Goal: Transaction & Acquisition: Purchase product/service

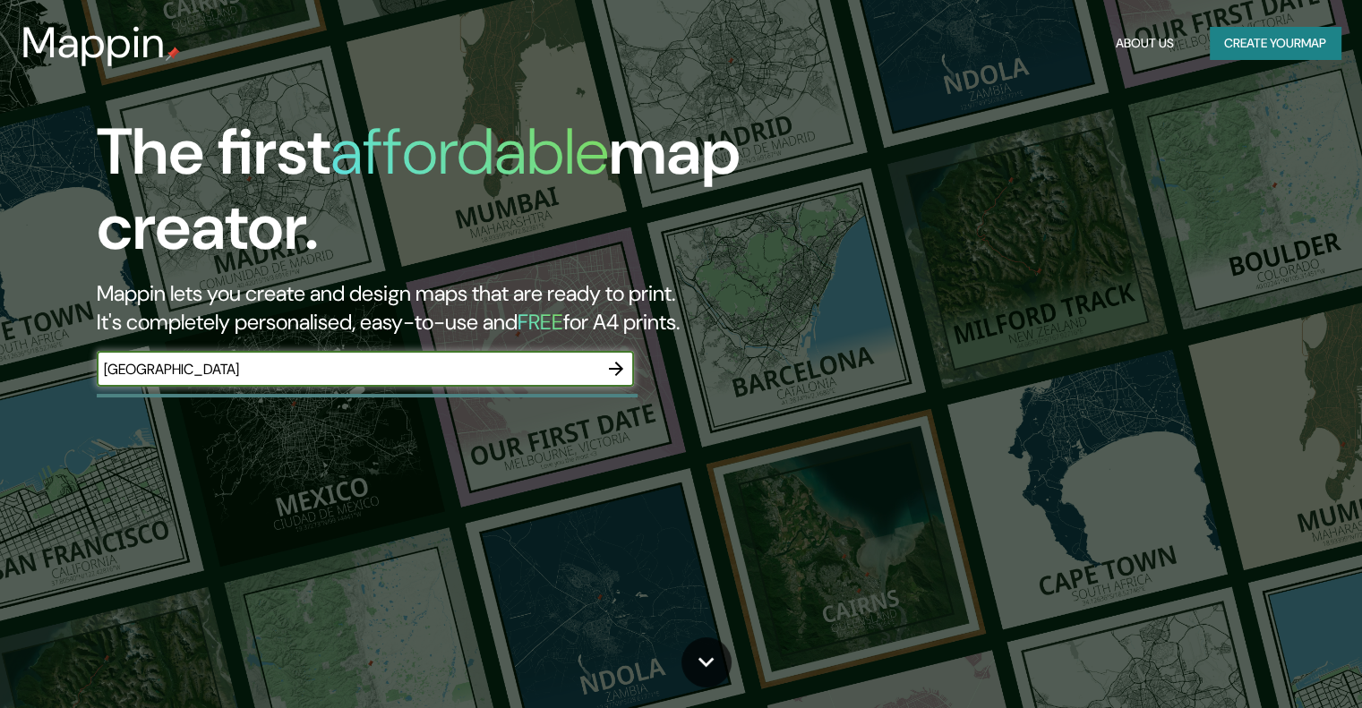
type input "[GEOGRAPHIC_DATA]"
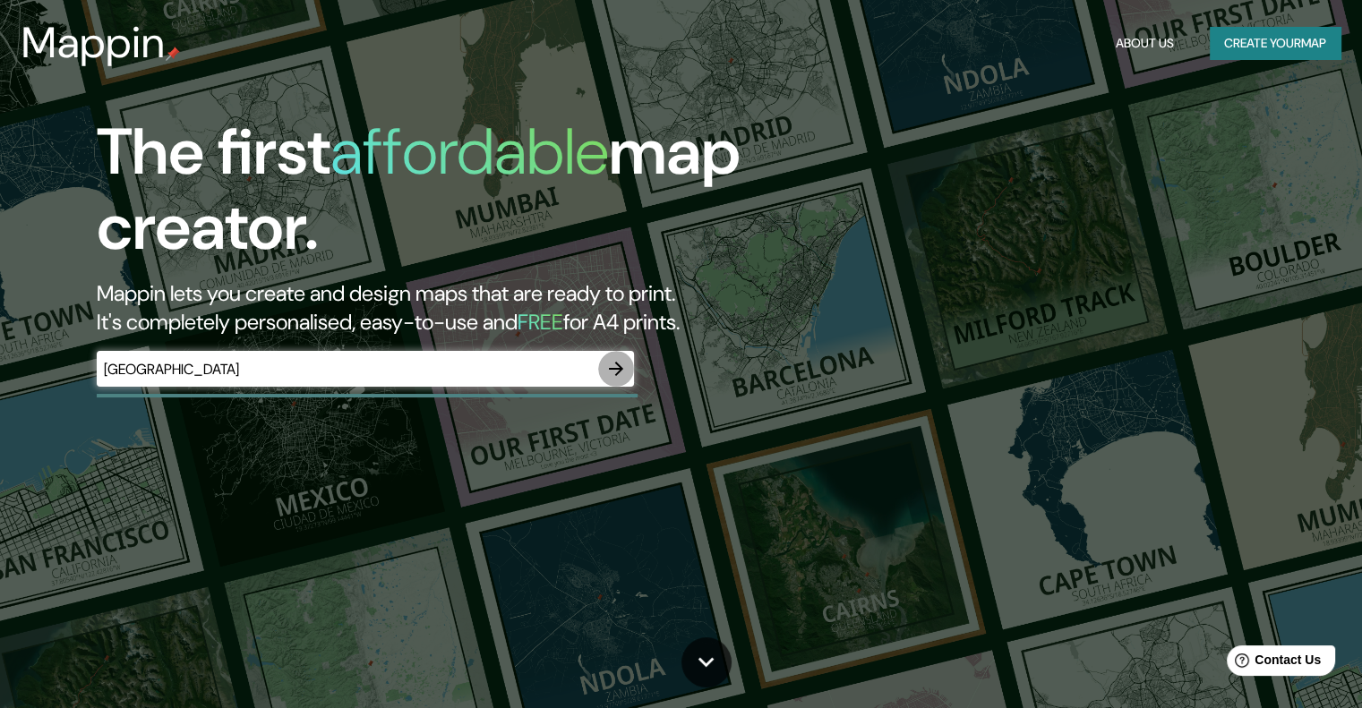
click at [613, 360] on icon "button" at bounding box center [615, 368] width 21 height 21
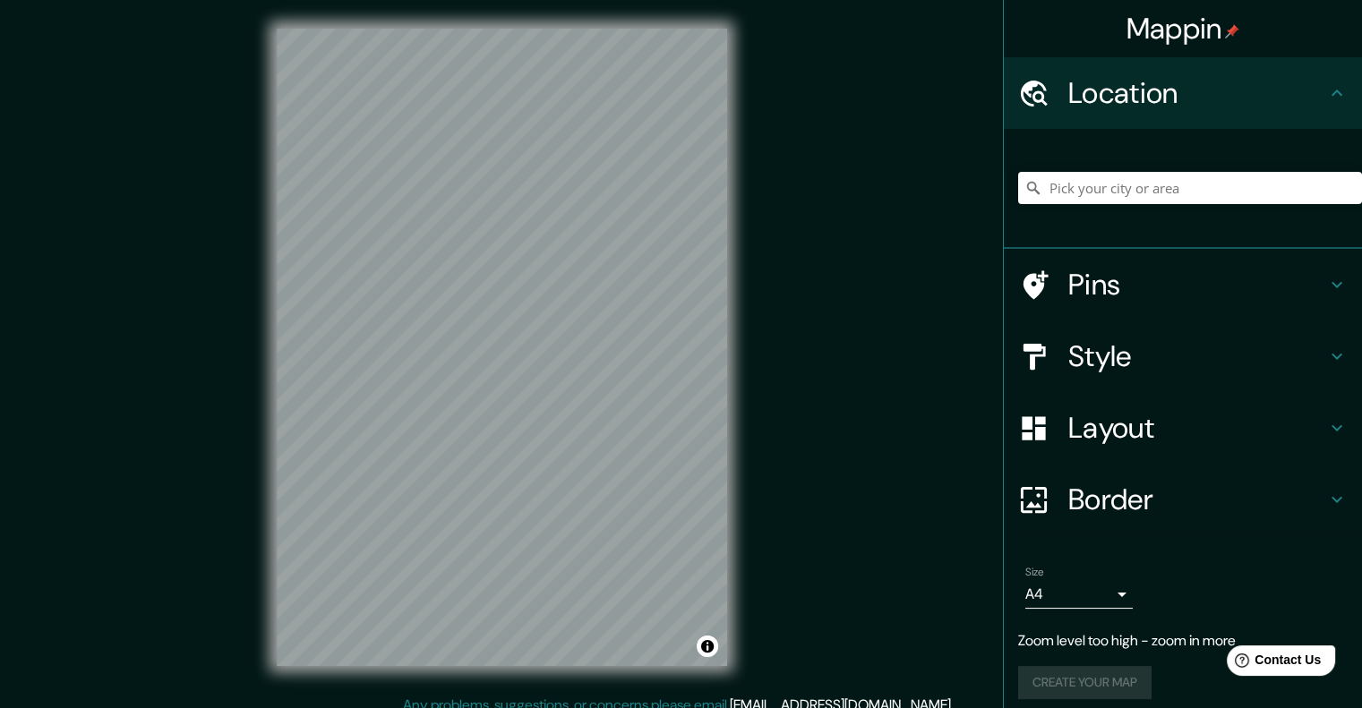
click at [194, 229] on div "Mappin Location Pins Style Layout Border Choose a border. Hint : you can make l…" at bounding box center [681, 361] width 1362 height 723
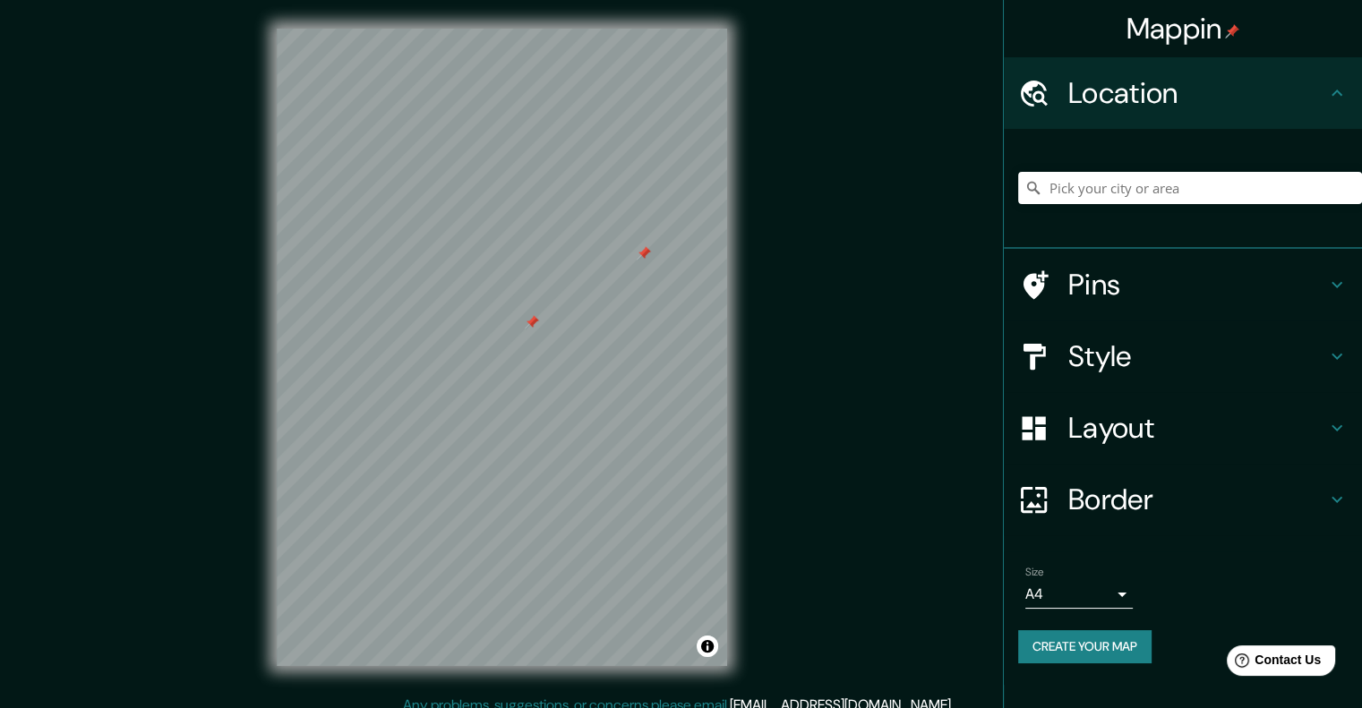
click at [644, 250] on div at bounding box center [644, 253] width 14 height 14
click at [586, 381] on div at bounding box center [587, 386] width 14 height 14
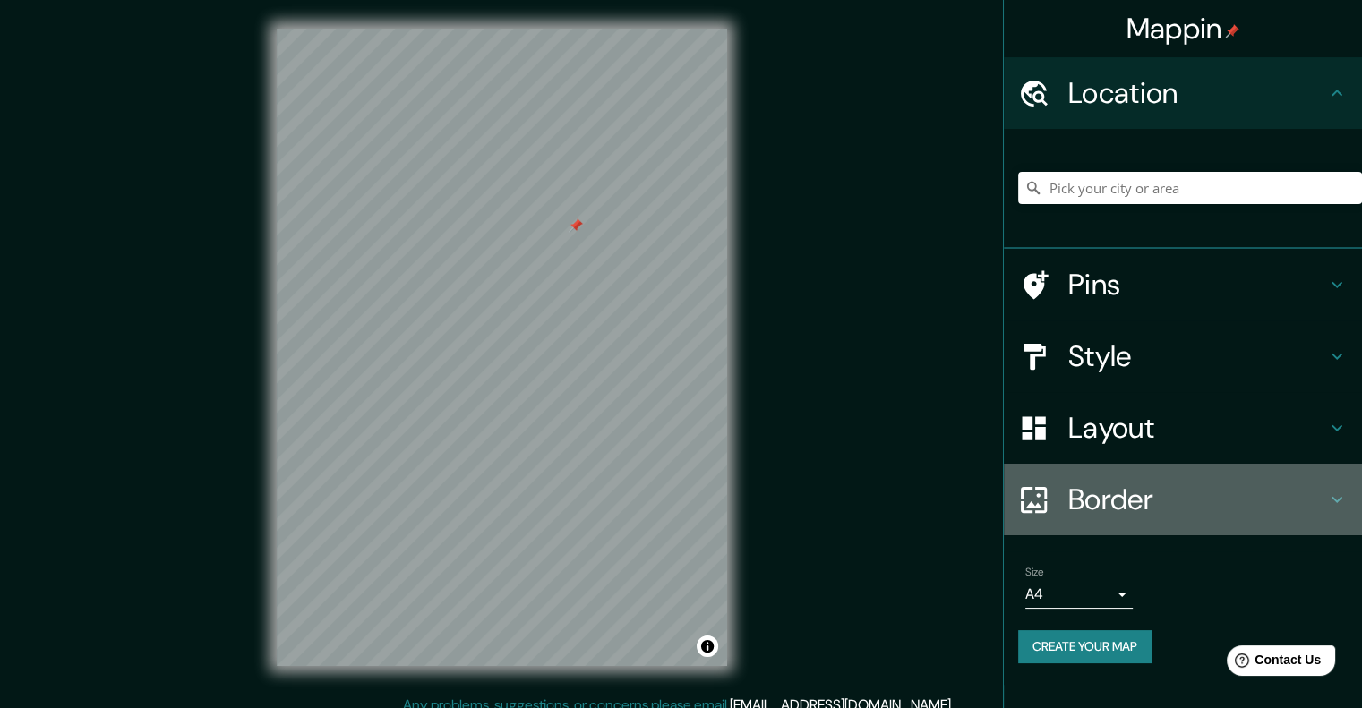
click at [1093, 466] on div "Border" at bounding box center [1183, 500] width 358 height 72
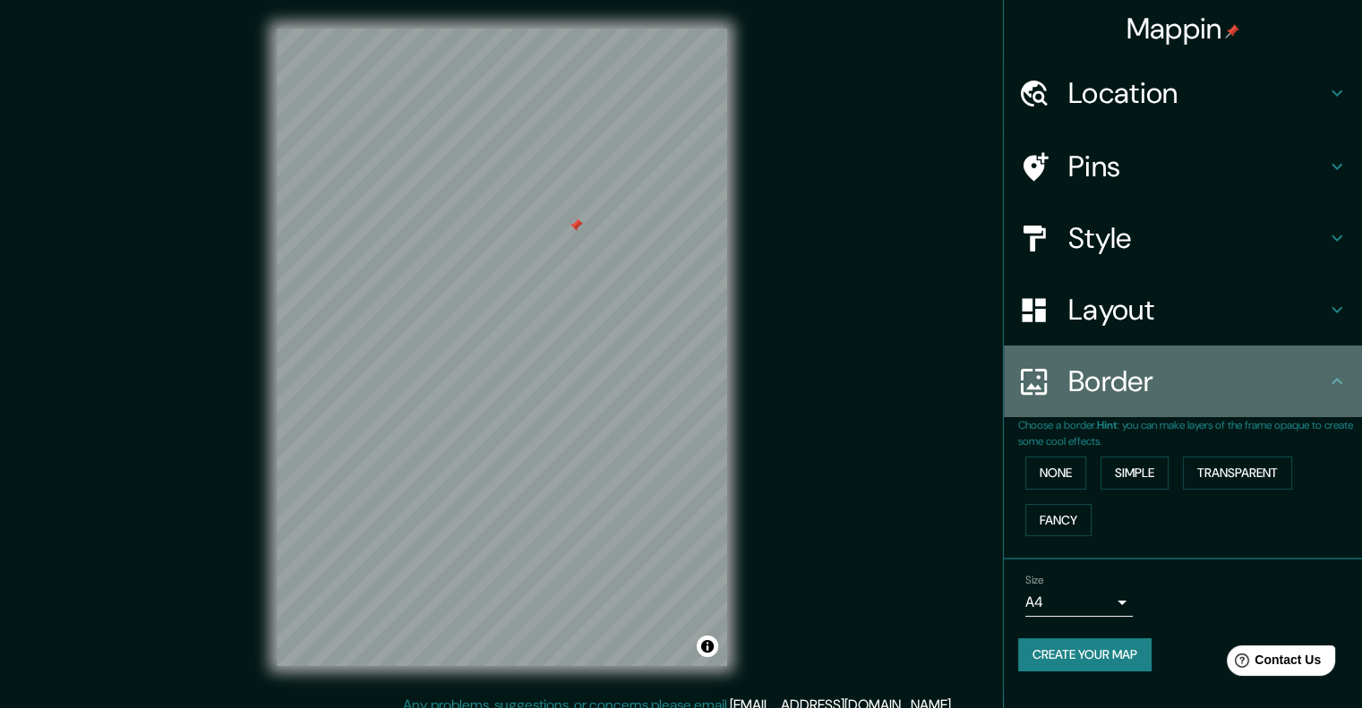
click at [1311, 369] on h4 "Border" at bounding box center [1197, 382] width 258 height 36
click at [1323, 372] on h4 "Border" at bounding box center [1197, 382] width 258 height 36
click at [1329, 373] on icon at bounding box center [1336, 381] width 21 height 21
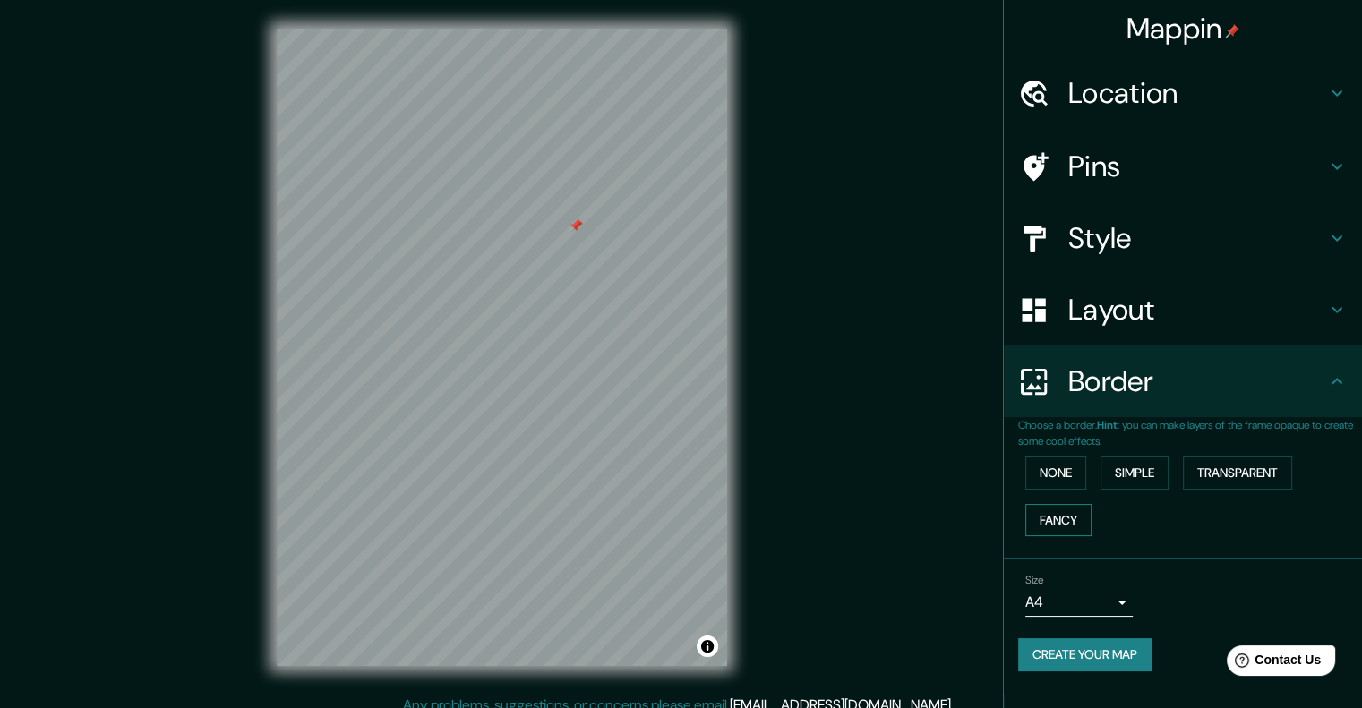
click at [1057, 516] on button "Fancy" at bounding box center [1058, 520] width 66 height 33
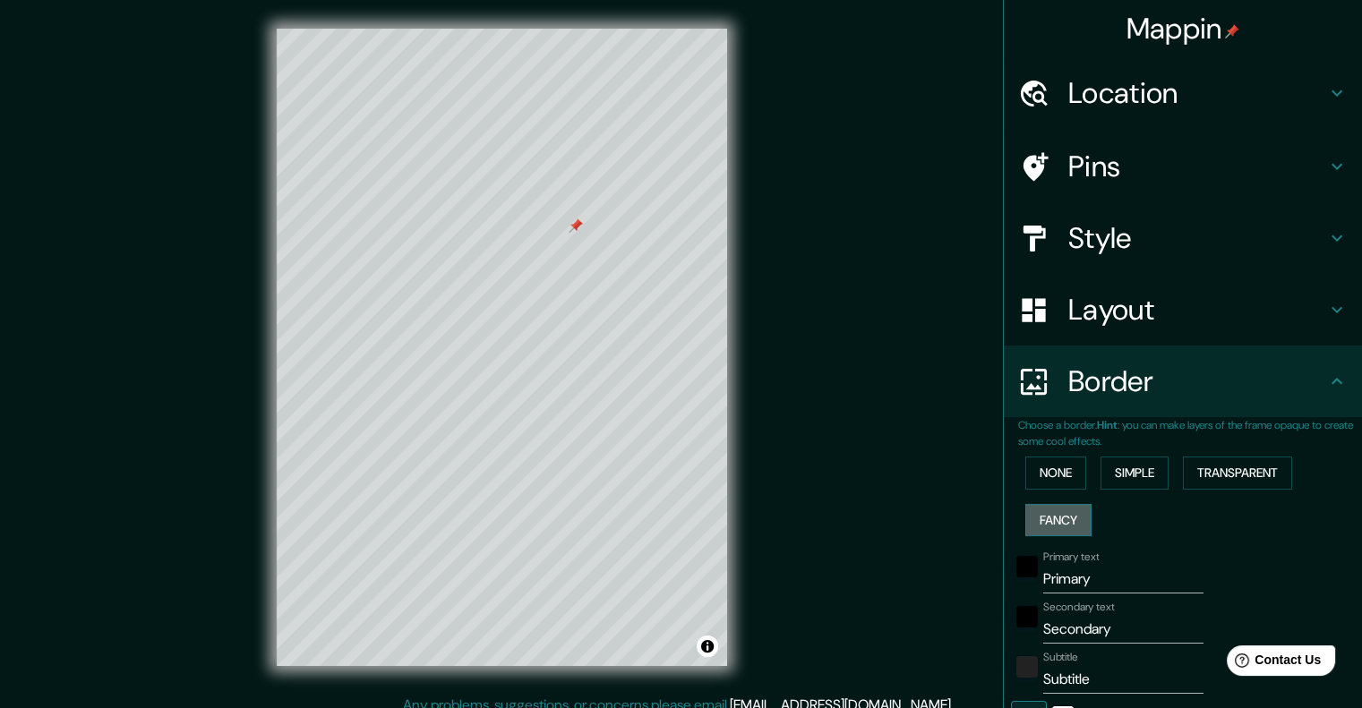
click at [1057, 516] on button "Fancy" at bounding box center [1058, 520] width 66 height 33
type input "201"
type input "40"
type input "20"
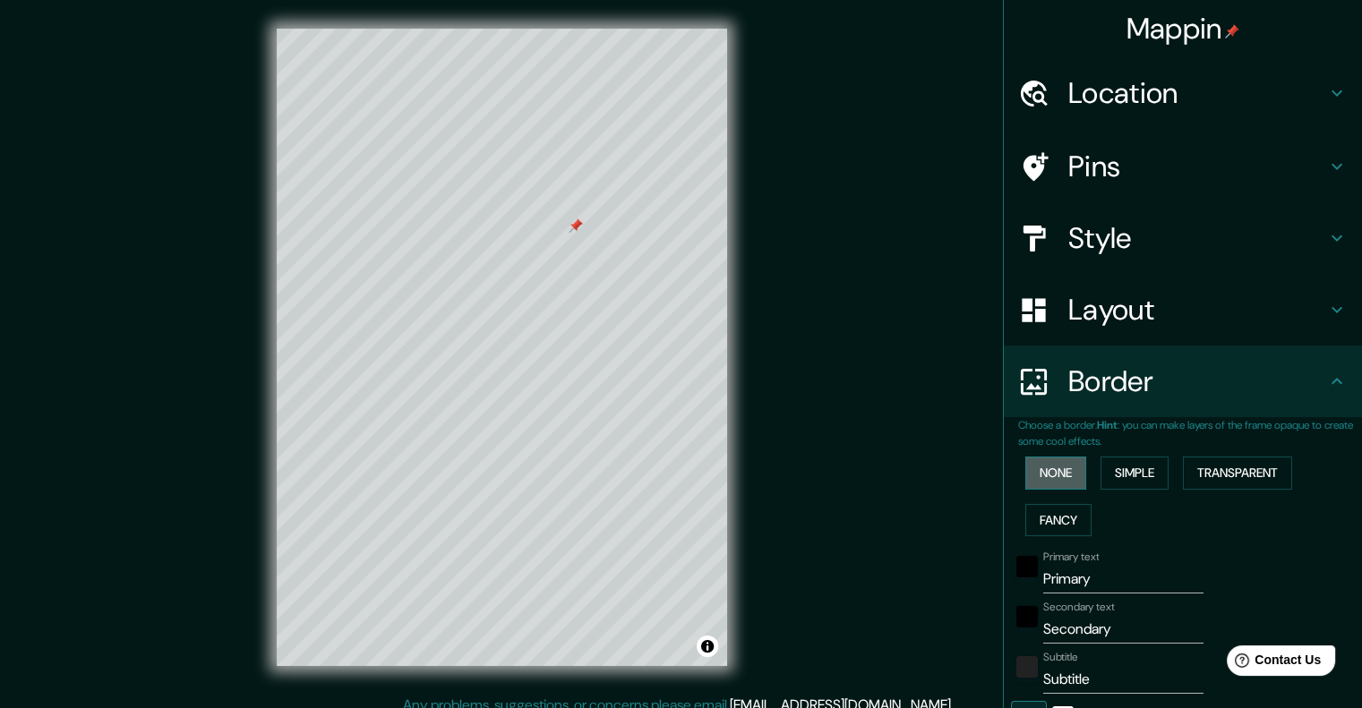
click at [1058, 483] on button "None" at bounding box center [1055, 473] width 61 height 33
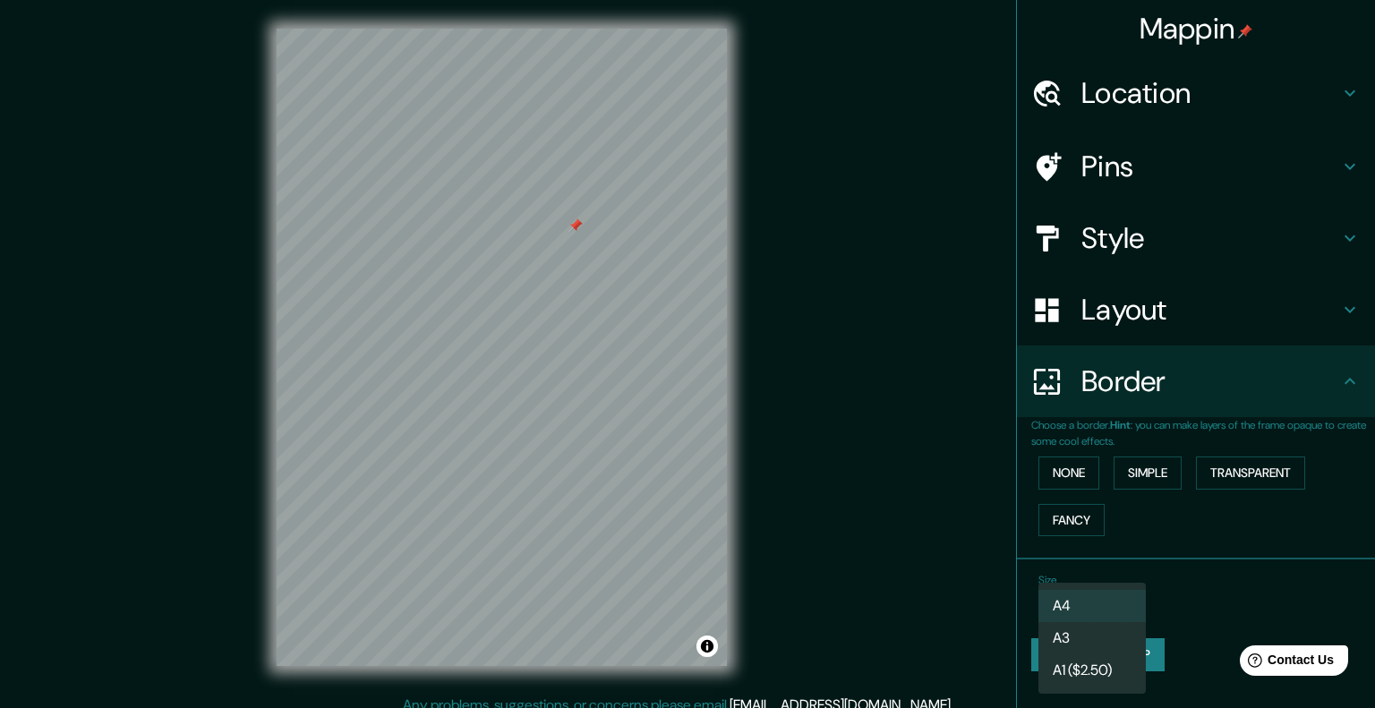
click at [1103, 606] on body "Mappin Location Pins Style Layout Border Choose a border. Hint : you can make l…" at bounding box center [687, 354] width 1375 height 708
click at [1090, 636] on li "A3" at bounding box center [1092, 638] width 107 height 32
type input "a4"
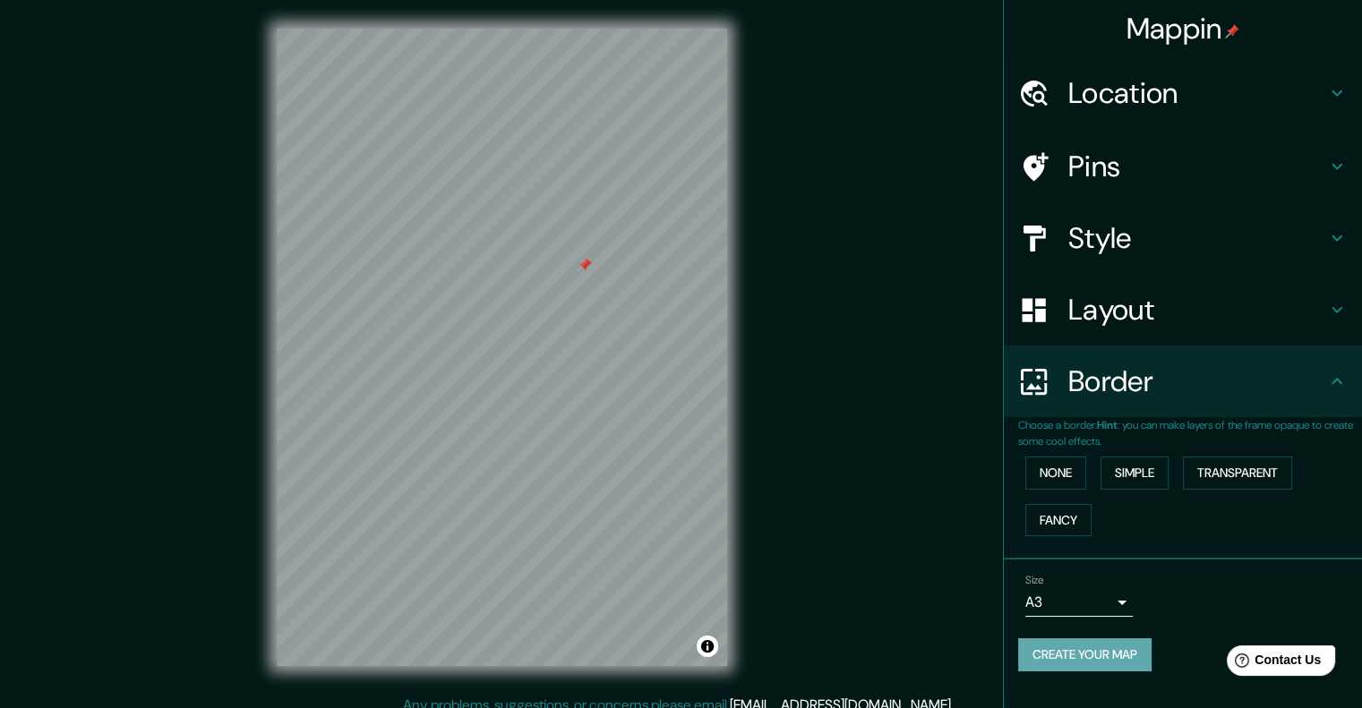
click at [1068, 645] on button "Create your map" at bounding box center [1084, 654] width 133 height 33
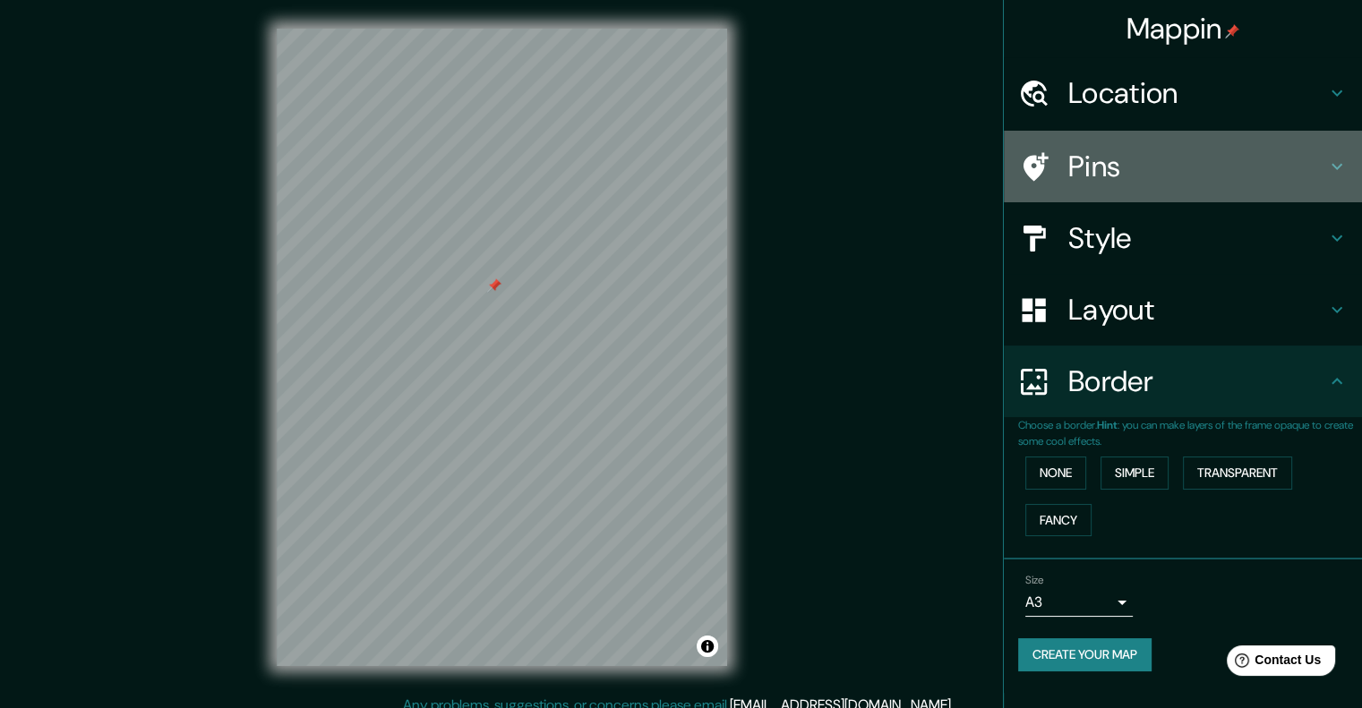
click at [1317, 164] on h4 "Pins" at bounding box center [1197, 167] width 258 height 36
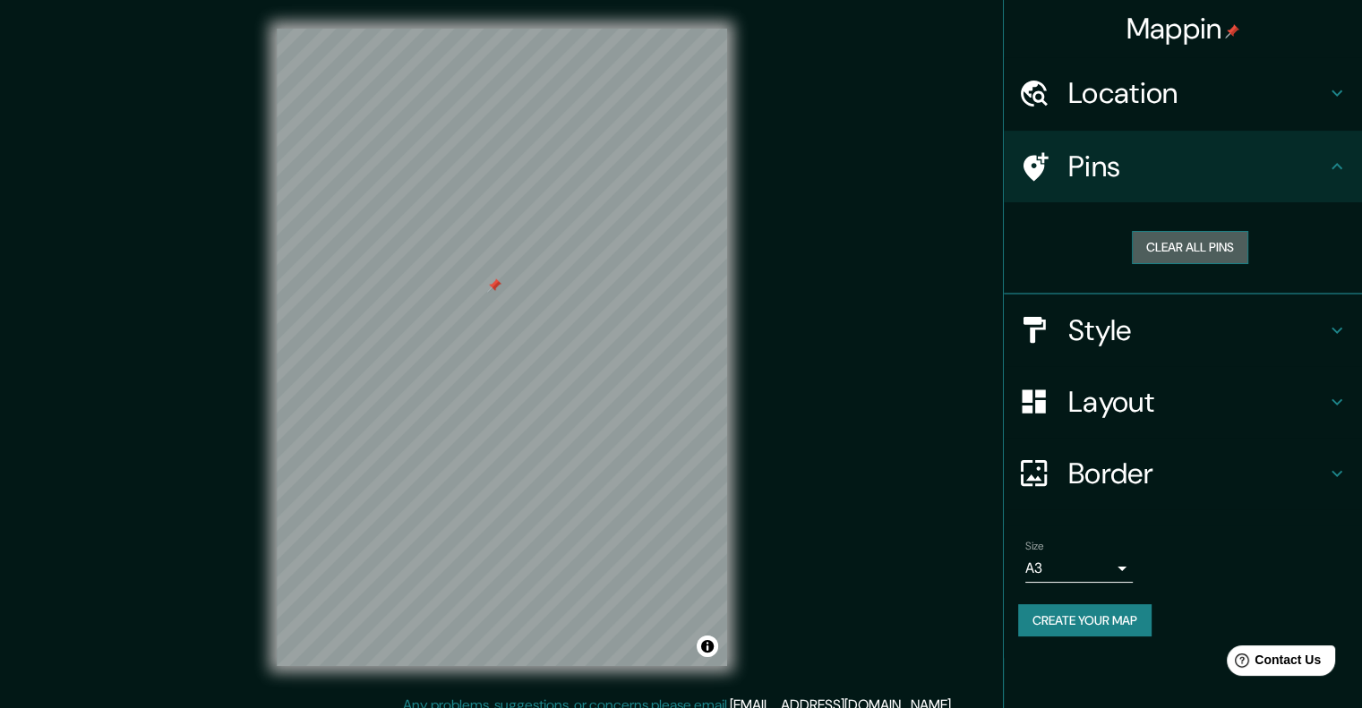
click at [1221, 247] on button "Clear all pins" at bounding box center [1190, 247] width 116 height 33
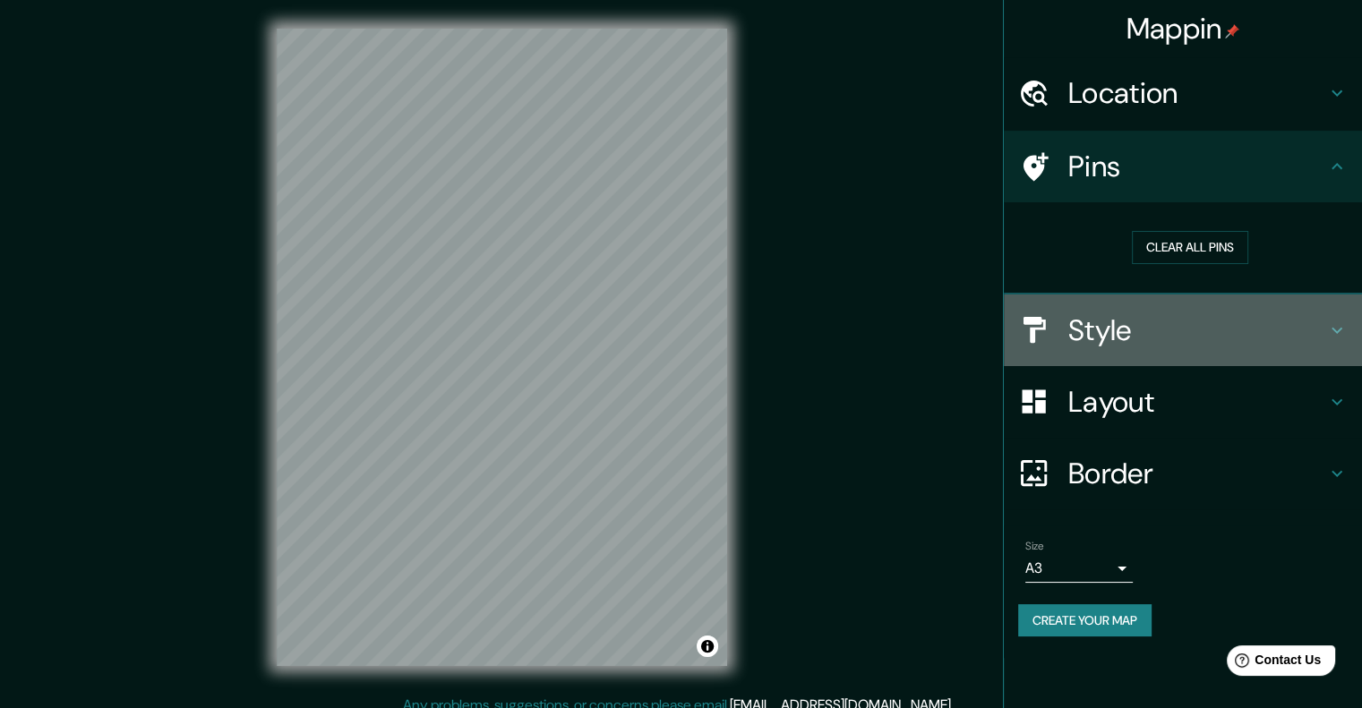
click at [1124, 336] on h4 "Style" at bounding box center [1197, 330] width 258 height 36
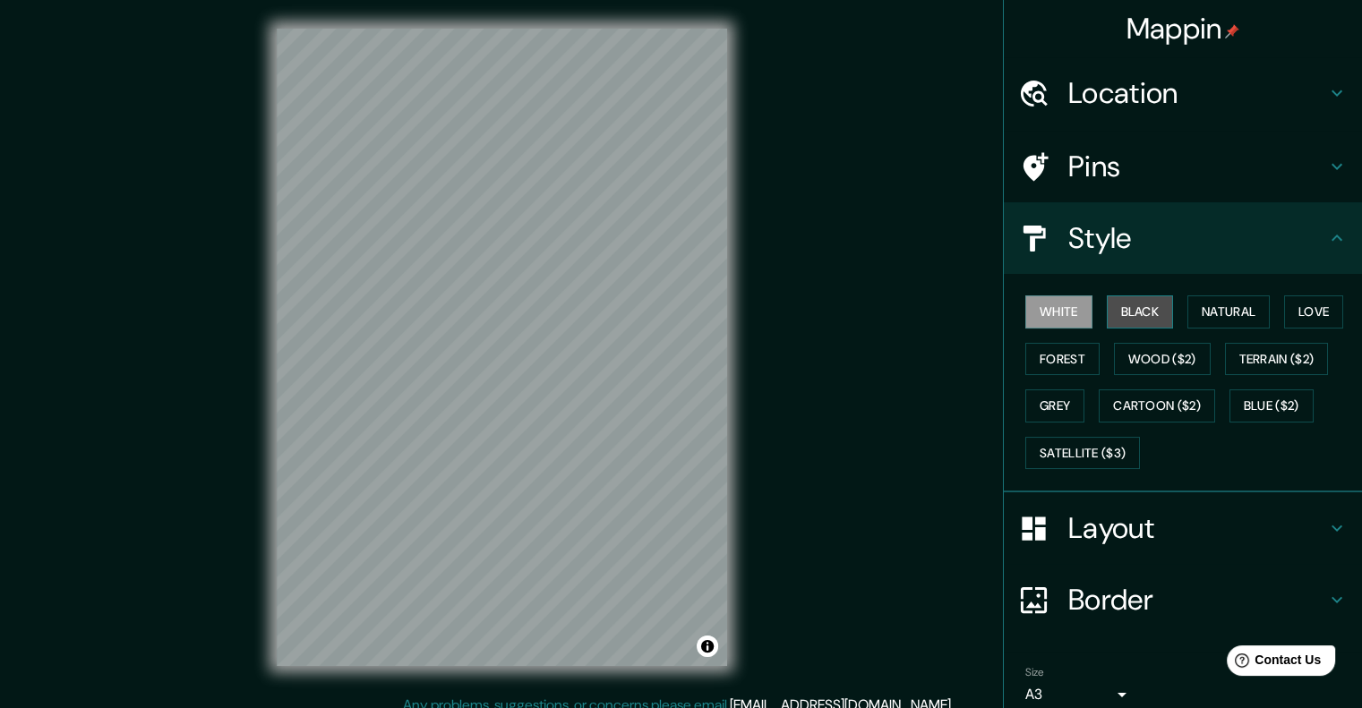
click at [1129, 317] on button "Black" at bounding box center [1140, 311] width 67 height 33
click at [1200, 317] on button "Natural" at bounding box center [1228, 311] width 82 height 33
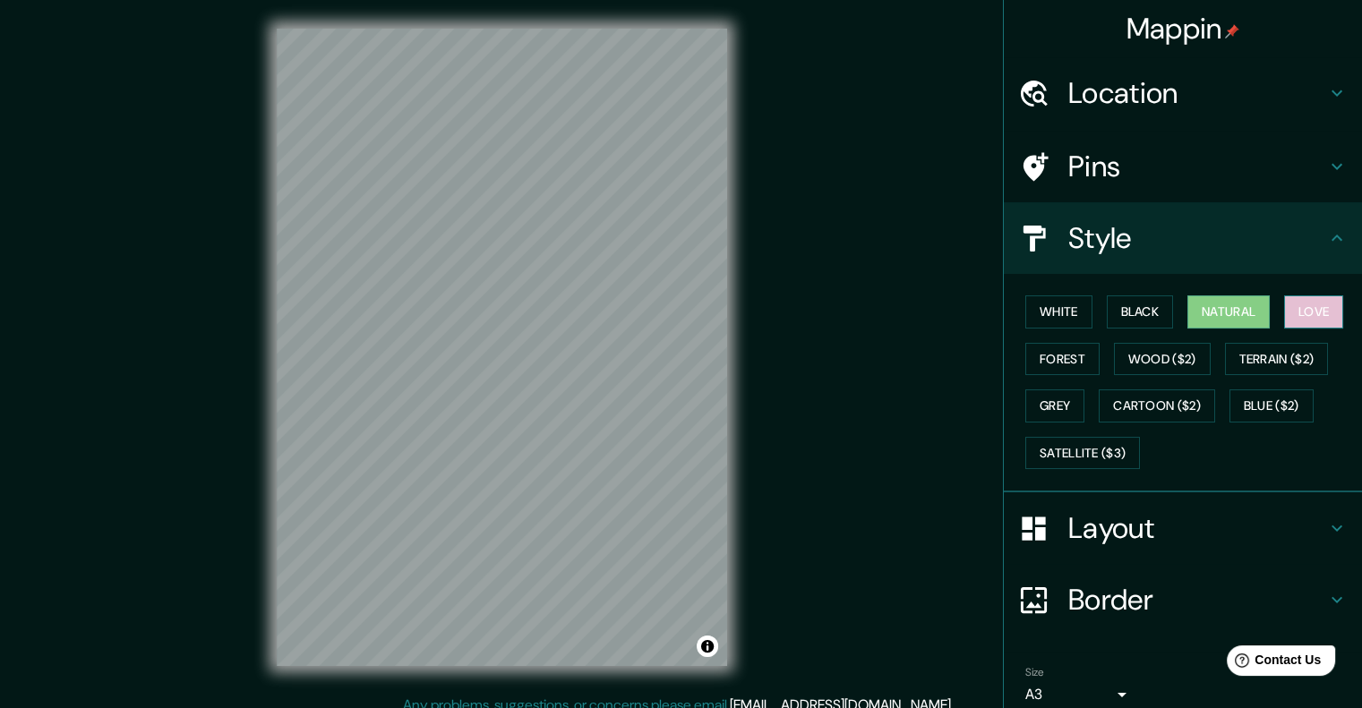
click at [1287, 300] on button "Love" at bounding box center [1313, 311] width 59 height 33
click at [1044, 373] on button "Forest" at bounding box center [1062, 359] width 74 height 33
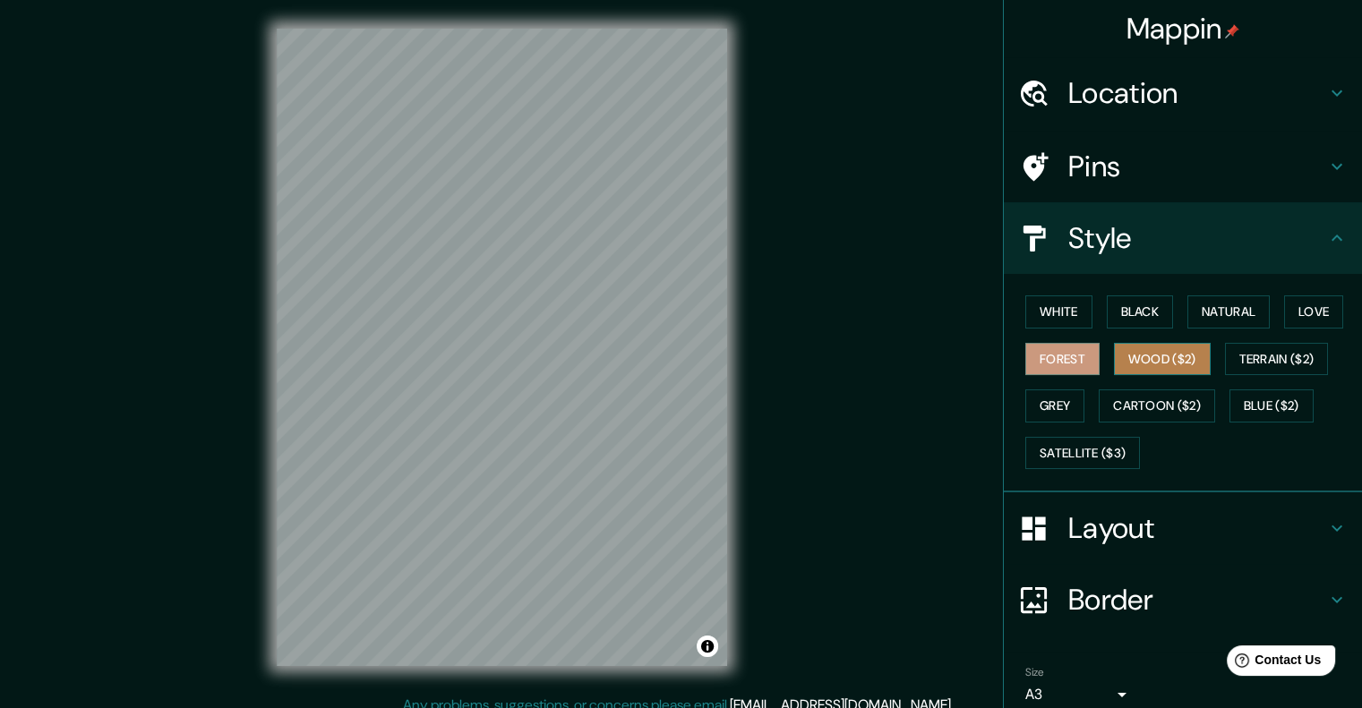
click at [1133, 358] on button "Wood ($2)" at bounding box center [1162, 359] width 97 height 33
click at [1253, 362] on button "Terrain ($2)" at bounding box center [1277, 359] width 104 height 33
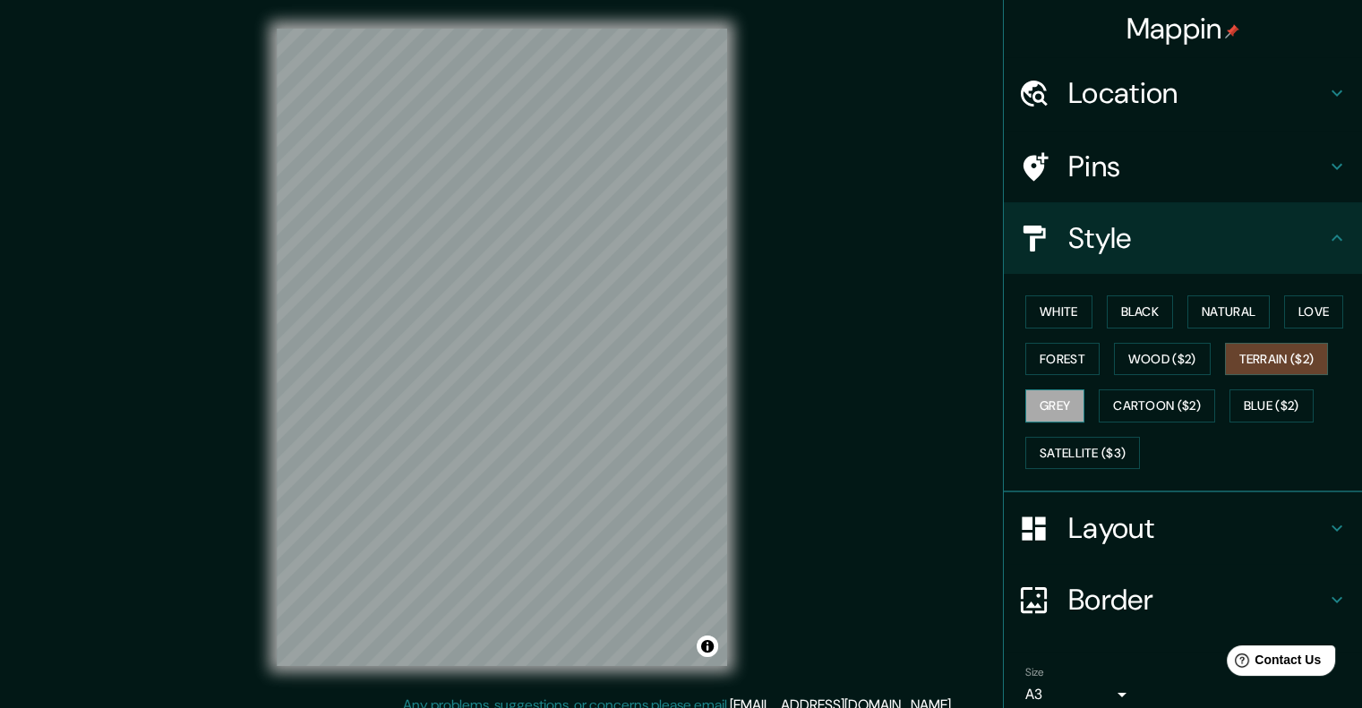
click at [1061, 407] on button "Grey" at bounding box center [1054, 405] width 59 height 33
click at [1057, 306] on button "White" at bounding box center [1058, 311] width 67 height 33
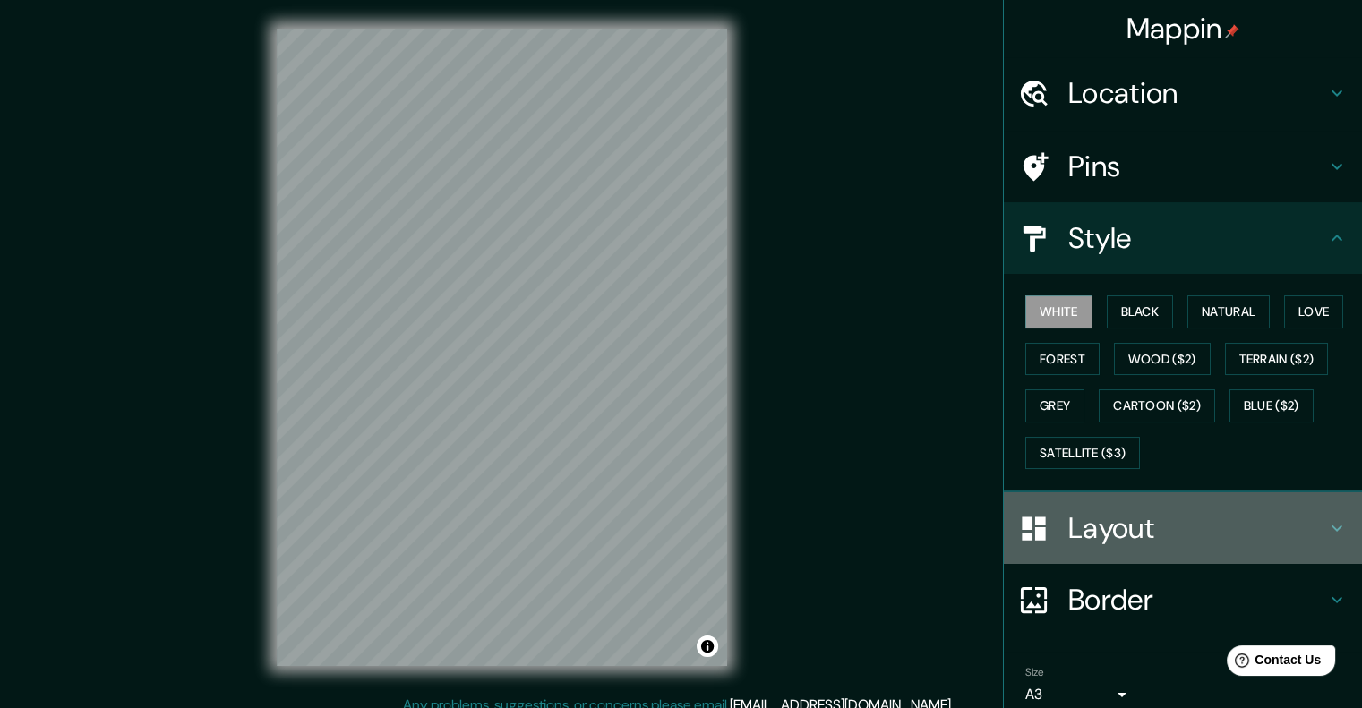
click at [1254, 539] on h4 "Layout" at bounding box center [1197, 528] width 258 height 36
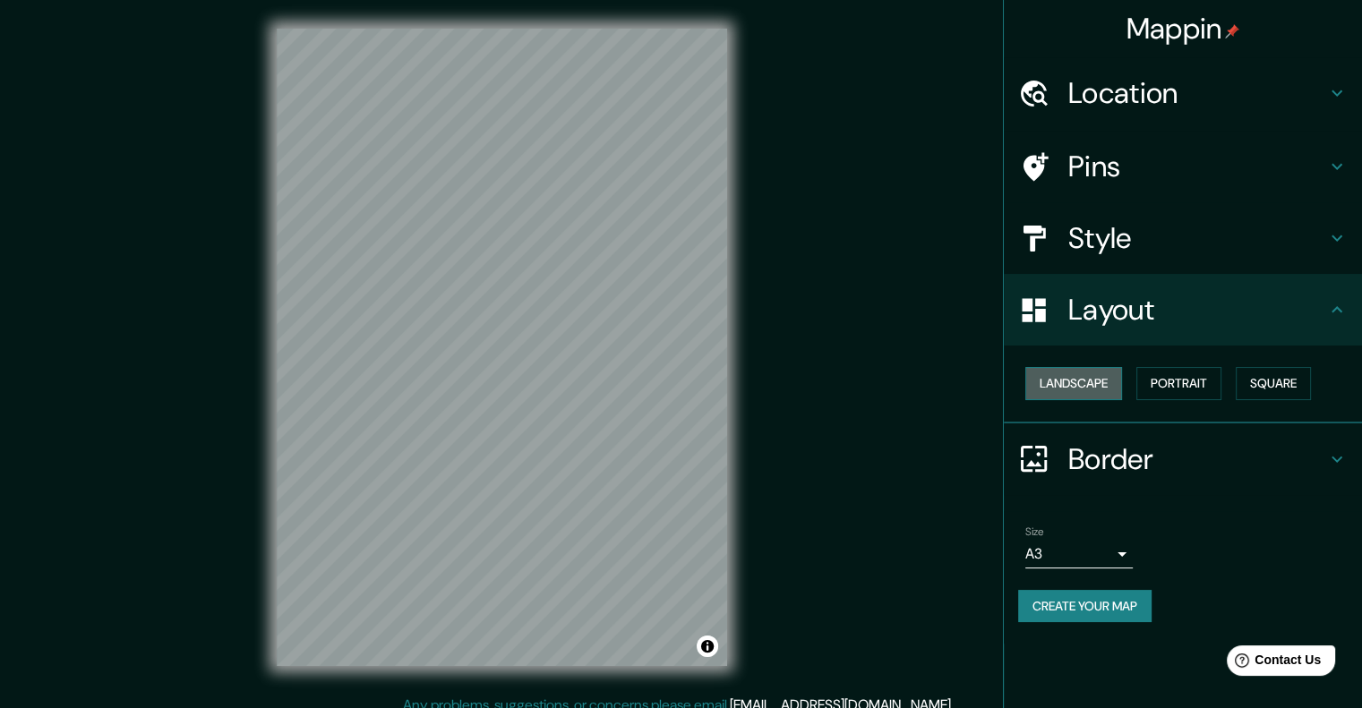
click at [1095, 384] on button "Landscape" at bounding box center [1073, 383] width 97 height 33
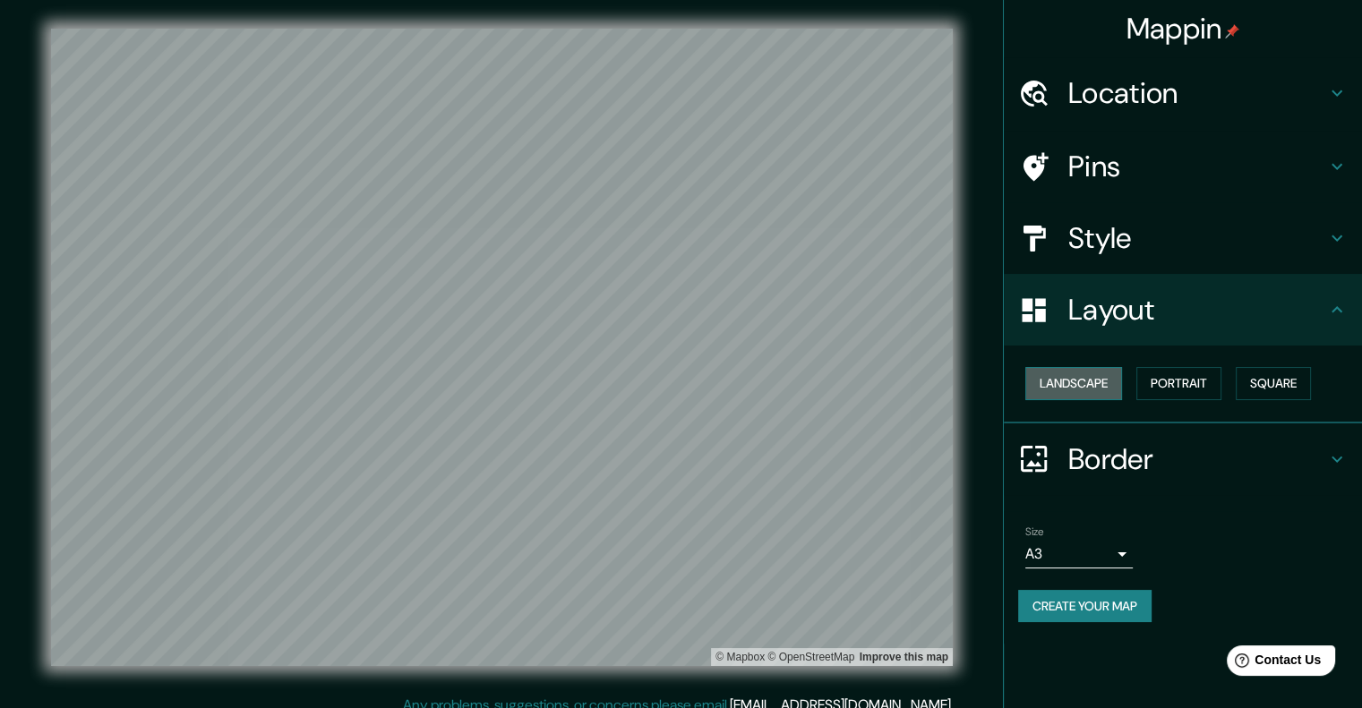
click at [1095, 384] on button "Landscape" at bounding box center [1073, 383] width 97 height 33
click at [1112, 604] on button "Create your map" at bounding box center [1084, 606] width 133 height 33
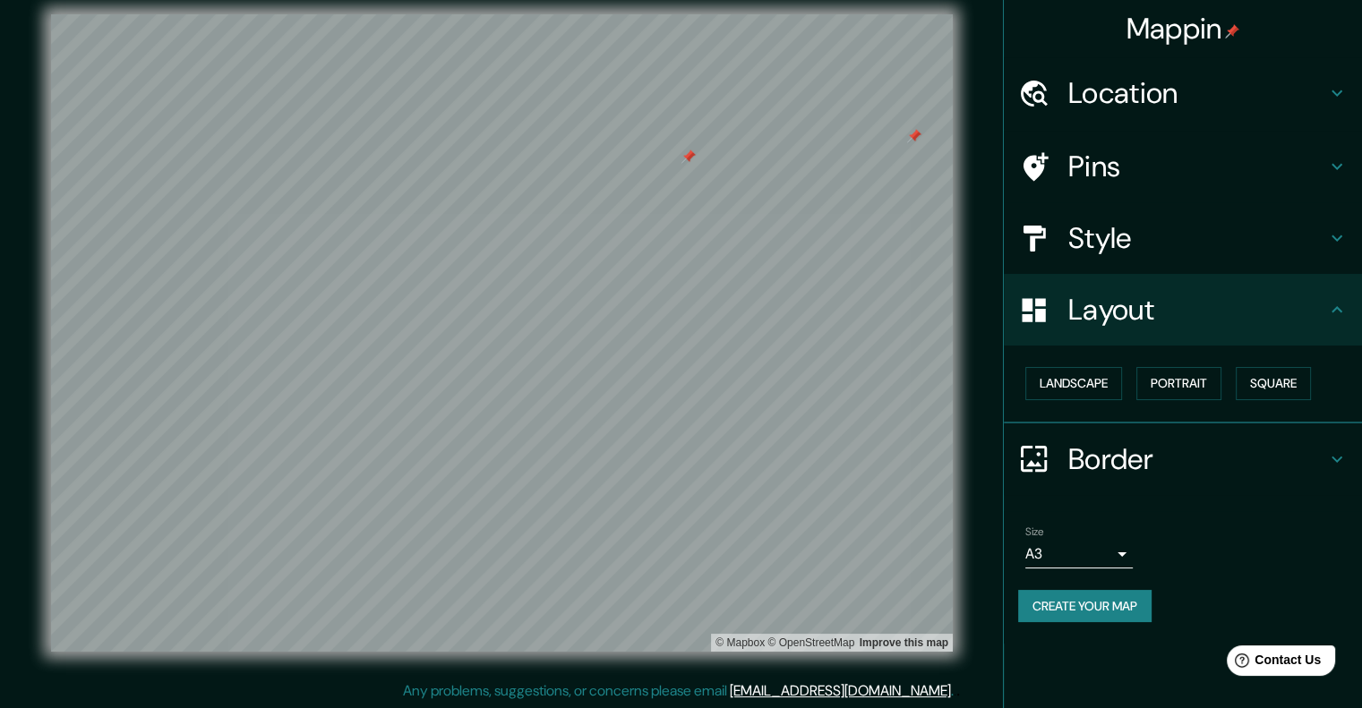
click at [684, 153] on div at bounding box center [688, 157] width 14 height 14
click at [915, 138] on div at bounding box center [914, 136] width 14 height 14
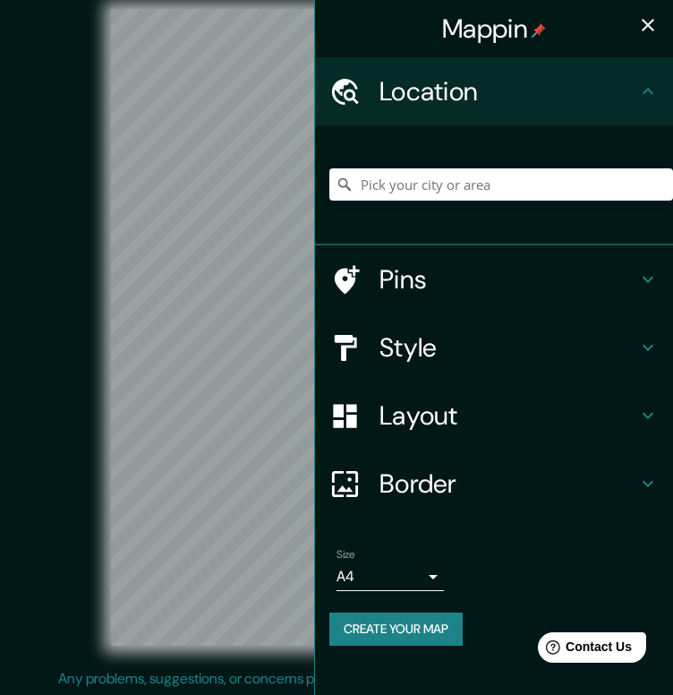
click at [648, 28] on icon "button" at bounding box center [648, 24] width 21 height 21
